Goal: Navigation & Orientation: Understand site structure

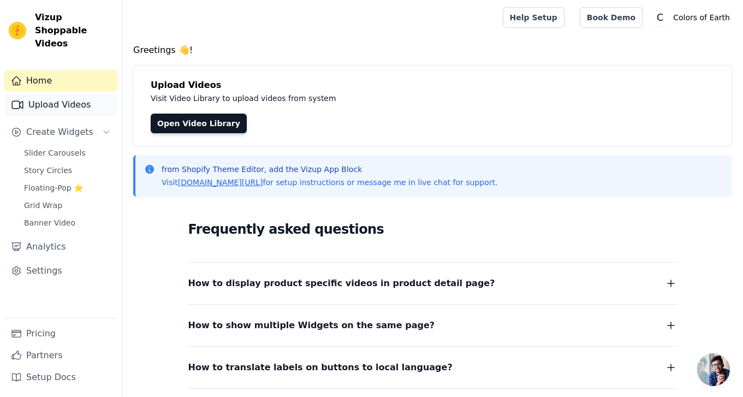
click at [68, 94] on link "Upload Videos" at bounding box center [60, 105] width 113 height 22
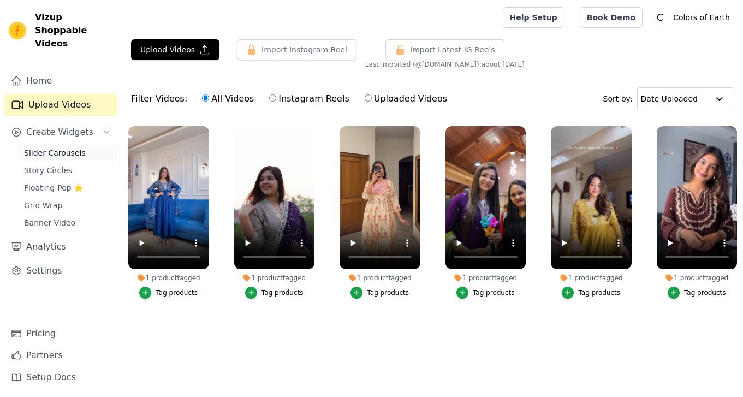
click at [56, 147] on span "Slider Carousels" at bounding box center [55, 152] width 62 height 11
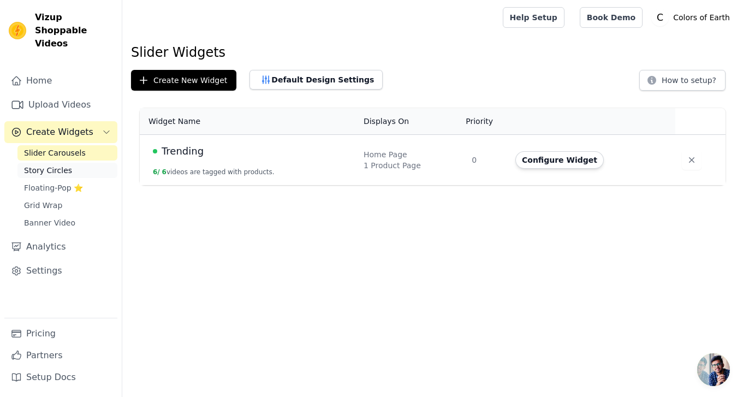
click at [56, 165] on span "Story Circles" at bounding box center [48, 170] width 48 height 11
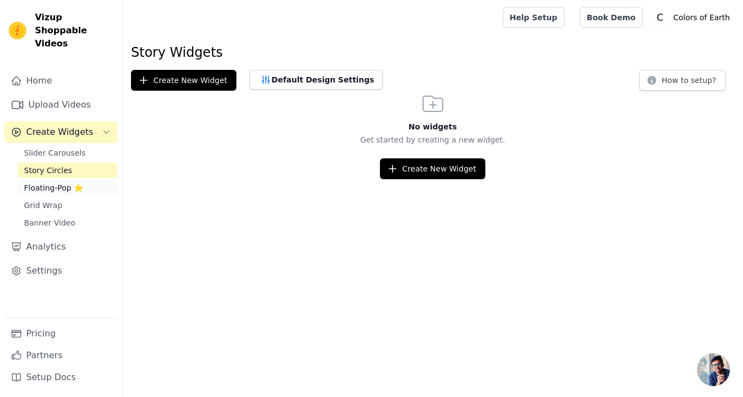
click at [61, 182] on span "Floating-Pop ⭐" at bounding box center [53, 187] width 59 height 11
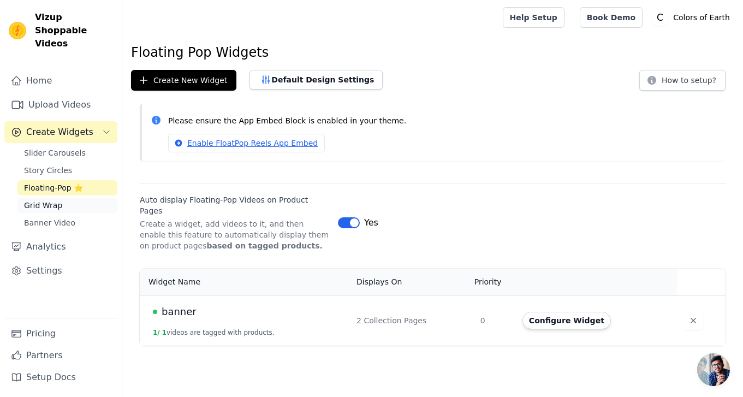
click at [60, 198] on link "Grid Wrap" at bounding box center [67, 205] width 100 height 15
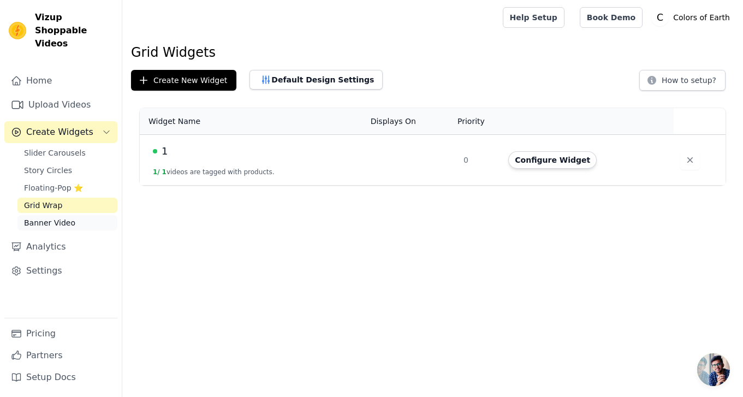
click at [74, 215] on link "Banner Video" at bounding box center [67, 222] width 100 height 15
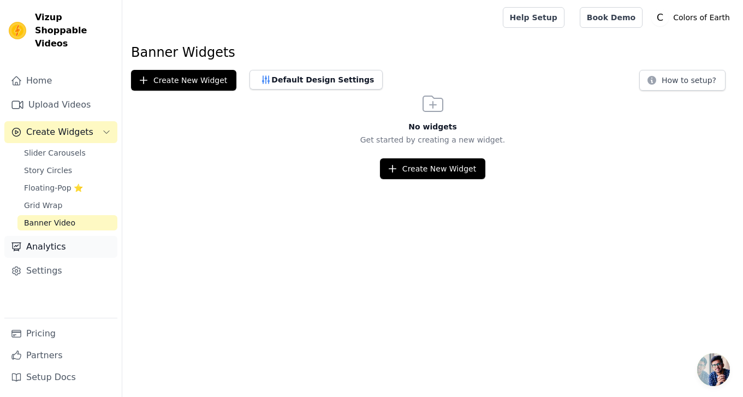
click at [63, 237] on link "Analytics" at bounding box center [60, 247] width 113 height 22
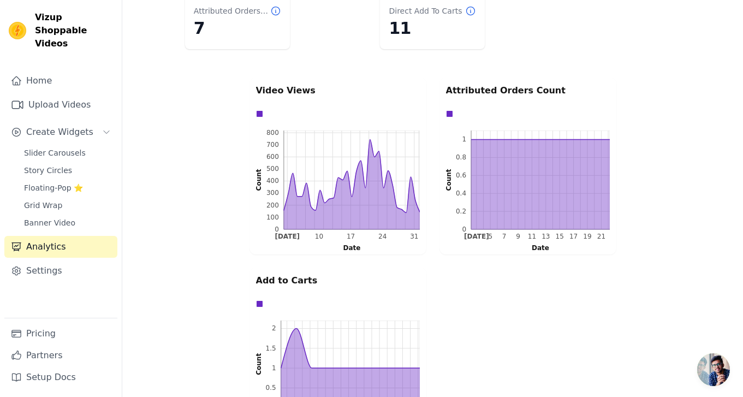
scroll to position [232, 0]
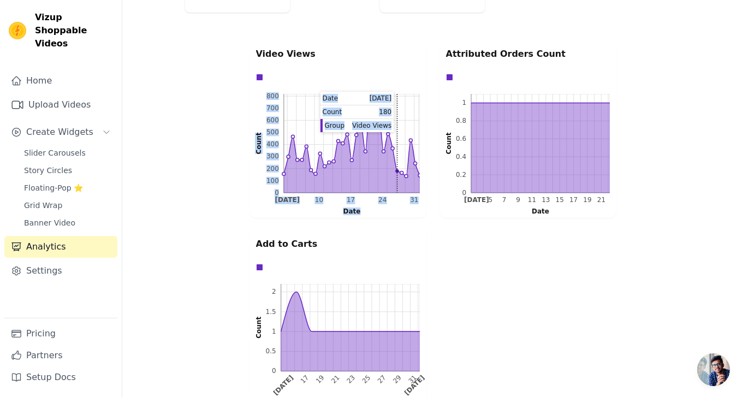
drag, startPoint x: 369, startPoint y: 104, endPoint x: 394, endPoint y: 157, distance: 58.6
click at [395, 157] on icon "0 100 200 300 400 500 600 700 800 0 100 200 300 400 500 600 700 800 Count Aug 3…" at bounding box center [338, 152] width 164 height 117
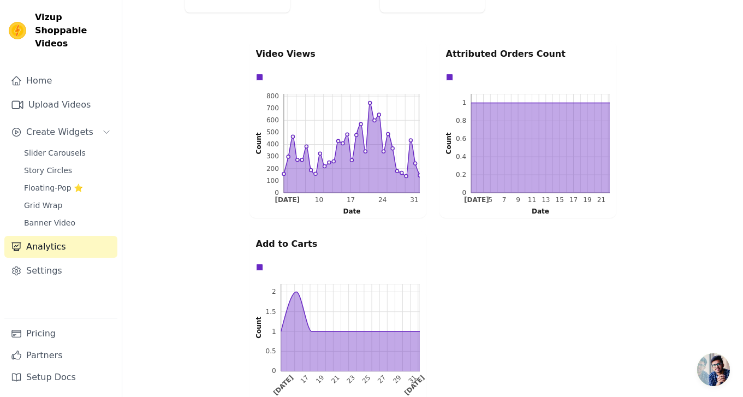
click at [366, 53] on p "Video Views" at bounding box center [338, 54] width 164 height 13
drag, startPoint x: 519, startPoint y: 104, endPoint x: 492, endPoint y: 121, distance: 32.1
click at [492, 121] on icon "0 0.2 0.4 0.6 0.8 1 0 0.2 0.4 0.6 0.8 1 Count Aug 3 5 7 9 11 13 15 17 19 21 Aug…" at bounding box center [528, 152] width 164 height 117
click at [507, 73] on div "Data groups" at bounding box center [525, 77] width 164 height 13
click at [447, 127] on icon "0 0.2 0.4 0.6 0.8 1 0 0.2 0.4 0.6 0.8 1 Count Aug 3 5 7 9 11 13 15 17 19 21 Aug…" at bounding box center [528, 152] width 164 height 117
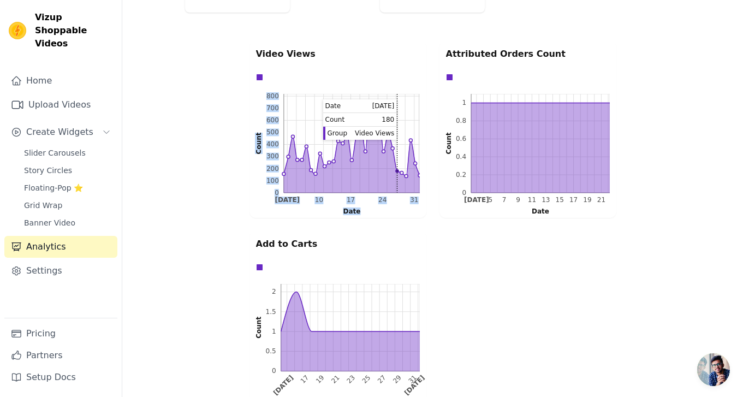
drag, startPoint x: 320, startPoint y: 153, endPoint x: 399, endPoint y: 166, distance: 80.3
click at [399, 166] on icon "0 100 200 300 400 500 600 700 800 0 100 200 300 400 500 600 700 800 Count Aug 3…" at bounding box center [338, 152] width 164 height 117
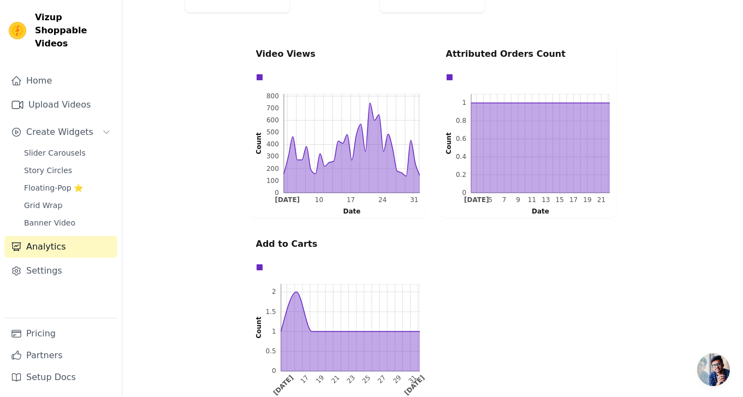
click at [434, 168] on div "Video Views 0 100 200 300 400 500 600 700 800 0 100 200 300 400 500 600 700 800…" at bounding box center [432, 224] width 371 height 371
click at [78, 215] on link "Banner Video" at bounding box center [67, 222] width 100 height 15
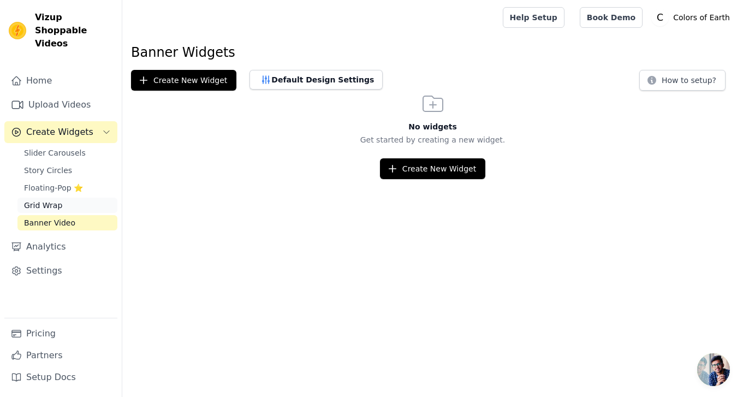
click at [78, 199] on link "Grid Wrap" at bounding box center [67, 205] width 100 height 15
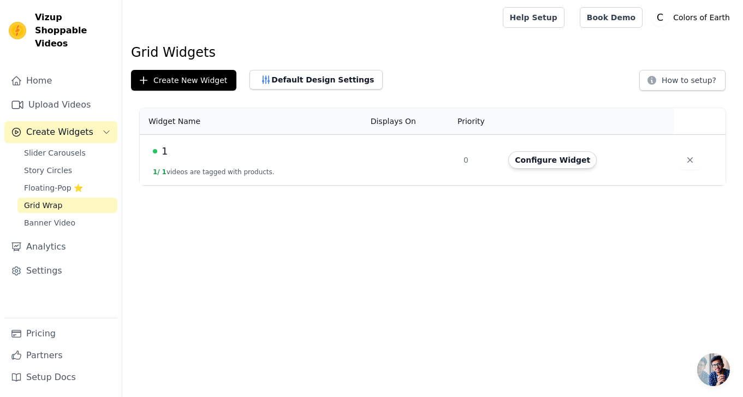
click at [81, 198] on link "Grid Wrap" at bounding box center [67, 205] width 100 height 15
click at [82, 180] on link "Floating-Pop ⭐" at bounding box center [67, 187] width 100 height 15
